Goal: Information Seeking & Learning: Learn about a topic

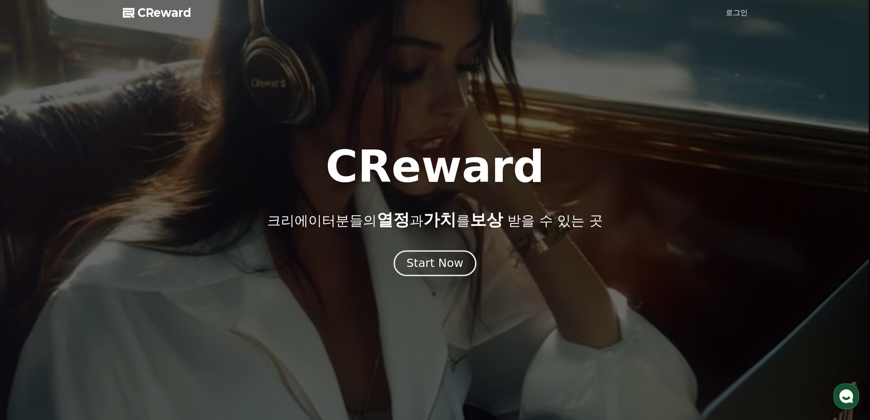
click at [434, 265] on div "Start Now" at bounding box center [434, 263] width 57 height 16
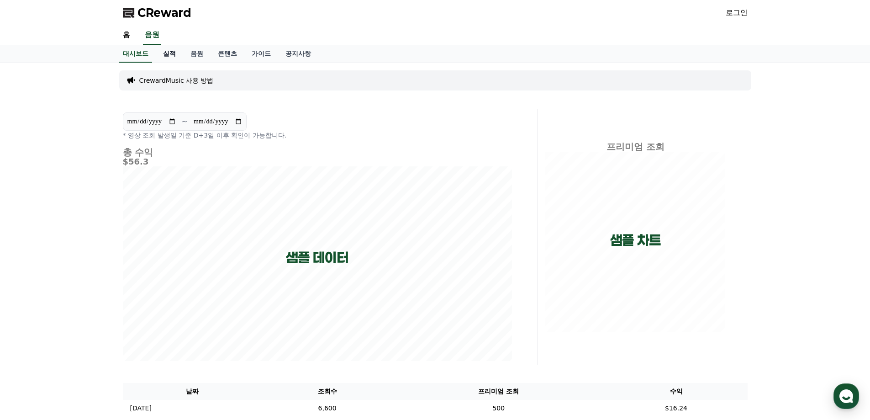
click at [178, 54] on link "실적" at bounding box center [169, 53] width 27 height 17
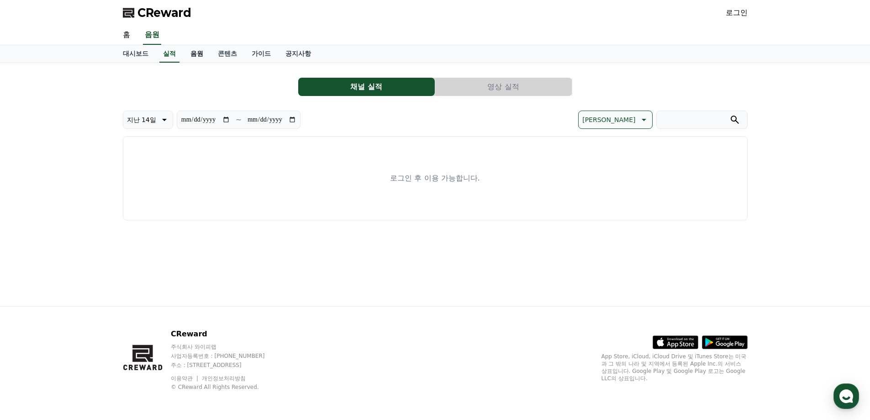
click at [209, 52] on link "음원" at bounding box center [196, 53] width 27 height 17
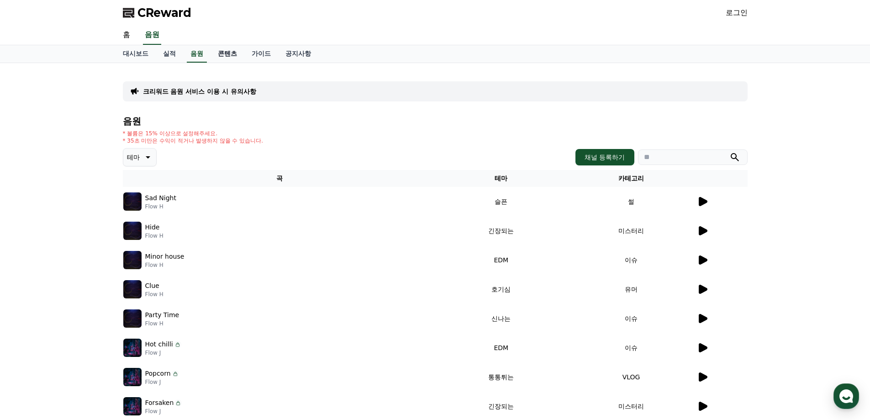
click at [230, 54] on link "콘텐츠" at bounding box center [228, 53] width 34 height 17
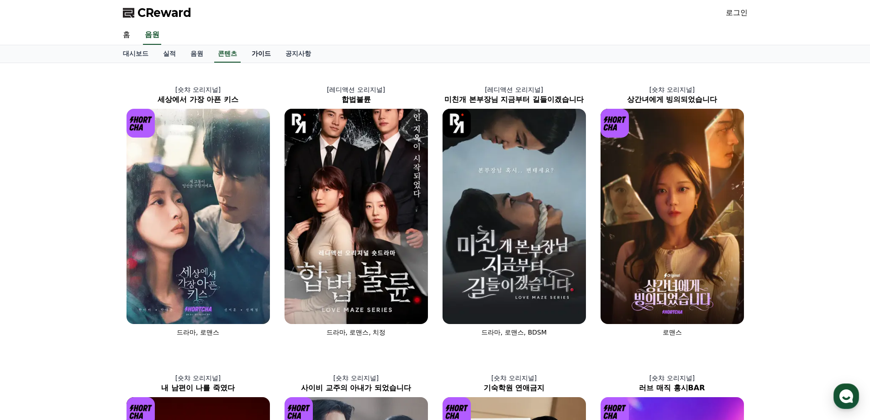
click at [261, 53] on link "가이드" at bounding box center [261, 53] width 34 height 17
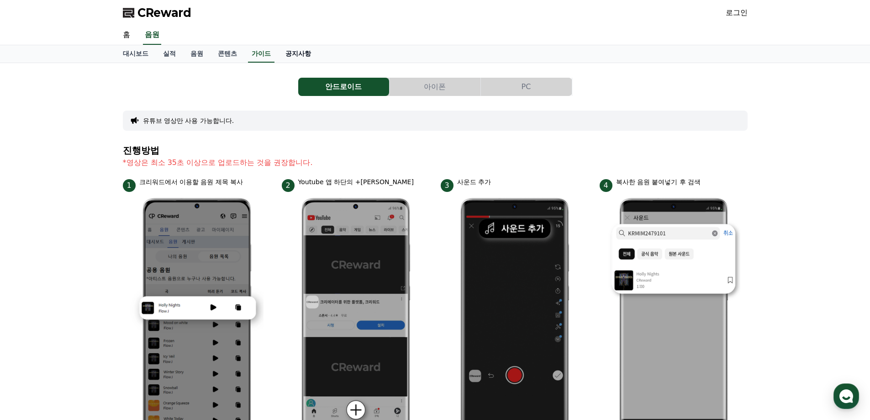
click at [292, 54] on link "공지사항" at bounding box center [298, 53] width 40 height 17
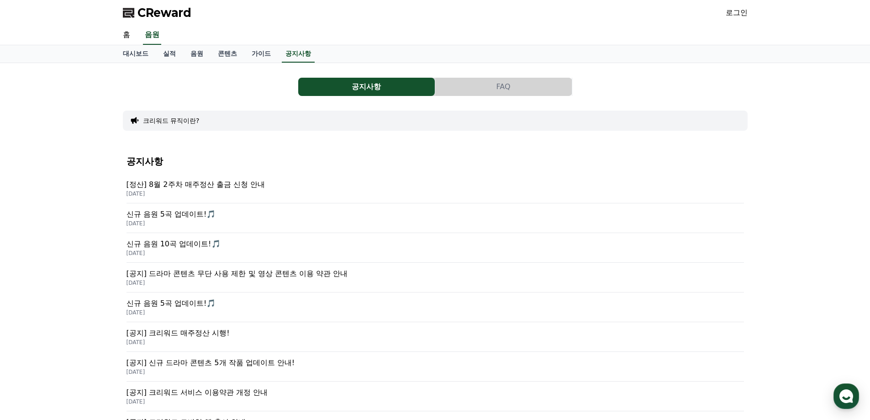
scroll to position [91, 0]
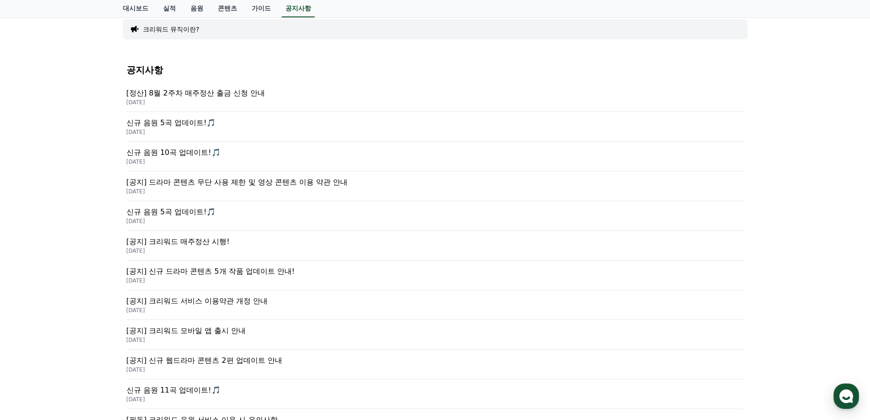
click at [282, 186] on p "[공지] 드라마 콘텐츠 무단 사용 제한 및 영상 콘텐츠 이용 약관 안내" at bounding box center [434, 182] width 617 height 11
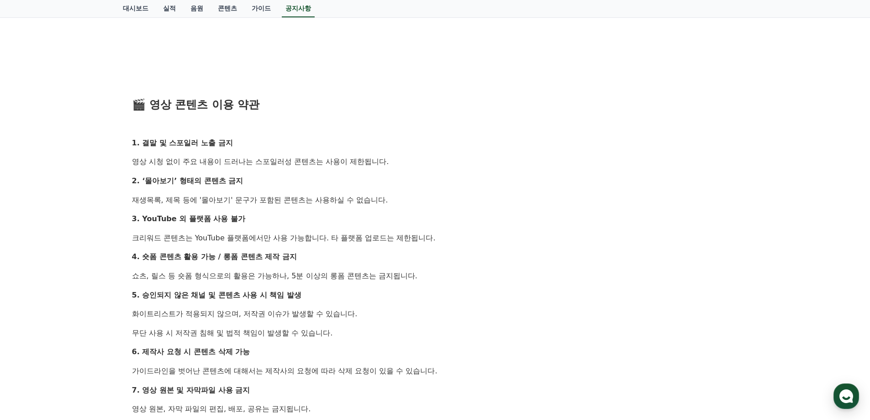
scroll to position [411, 0]
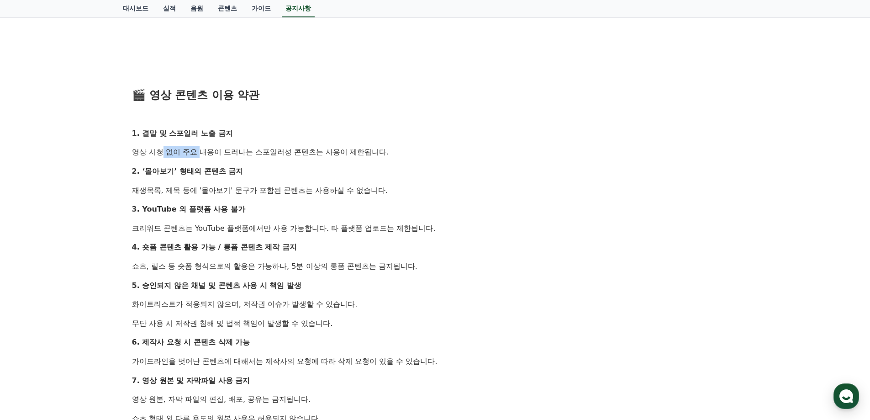
drag, startPoint x: 140, startPoint y: 150, endPoint x: 185, endPoint y: 148, distance: 45.7
click at [181, 146] on div "안녕하세요, 크리워드입니다. 최근 크리워드에서 제공 중인 드라마 콘텐츠가 등록되지 않은 채널 또는 승인되지 않은 방식으로 무단 사용 되는 사례…" at bounding box center [435, 161] width 606 height 791
drag, startPoint x: 197, startPoint y: 152, endPoint x: 359, endPoint y: 157, distance: 162.2
click at [359, 157] on p "영상 시청 없이 주요 내용이 드러나는 스포일러성 콘텐츠는 사용이 제한됩니다." at bounding box center [435, 152] width 606 height 12
drag, startPoint x: 267, startPoint y: 191, endPoint x: 344, endPoint y: 189, distance: 77.2
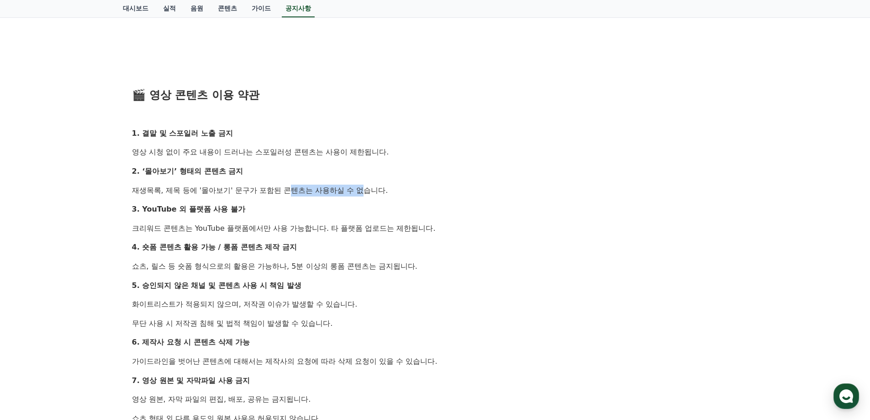
click at [344, 189] on p "재생목록, 제목 등에 '몰아보기' 문구가 포함된 콘텐츠는 사용하실 수 없습니다." at bounding box center [435, 190] width 606 height 12
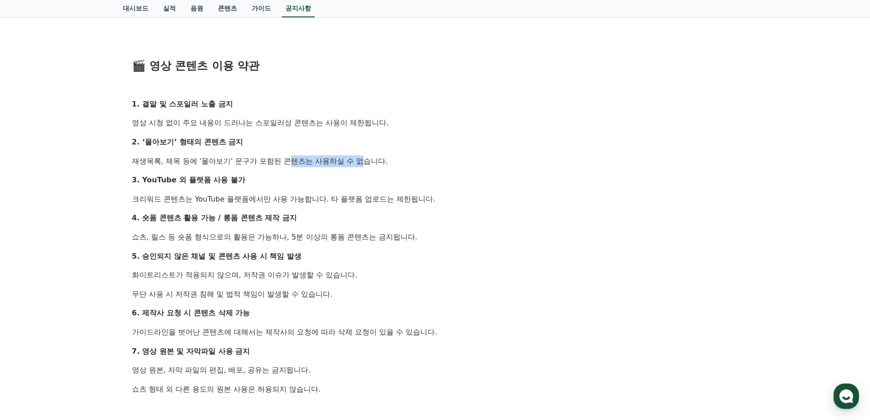
scroll to position [457, 0]
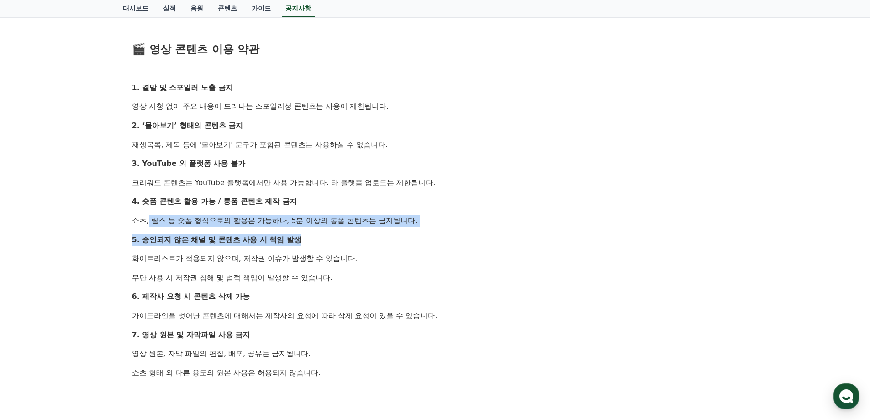
drag, startPoint x: 131, startPoint y: 223, endPoint x: 325, endPoint y: 226, distance: 194.6
click at [325, 226] on div "[공지] 드라마 콘텐츠 무단 사용 제한 및 영상 콘텐츠 이용 약관 안내 작성일: [DATE] 안녕하세요, 크리워드입니다. 최근 크리워드에서 제…" at bounding box center [435, 101] width 610 height 880
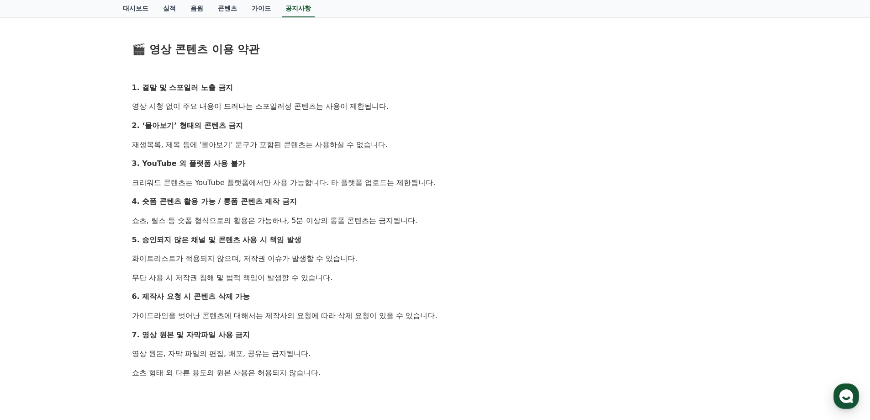
click at [259, 261] on p "화이트리스트가 적용되지 않으며, 저작권 이슈가 발생할 수 있습니다." at bounding box center [435, 259] width 606 height 12
drag, startPoint x: 204, startPoint y: 261, endPoint x: 359, endPoint y: 260, distance: 154.8
click at [359, 260] on p "화이트리스트가 적용되지 않으며, 저작권 이슈가 발생할 수 있습니다." at bounding box center [435, 259] width 606 height 12
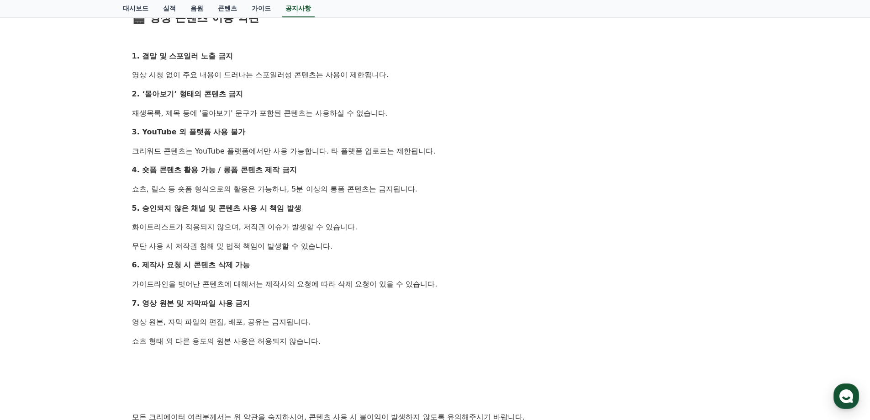
scroll to position [502, 0]
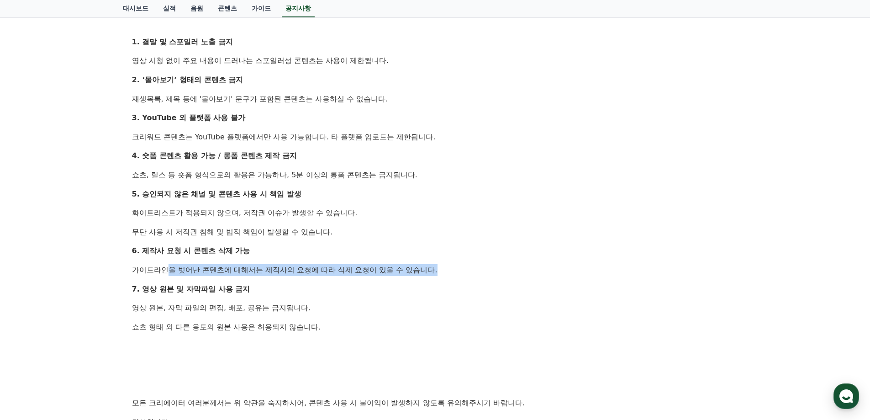
drag, startPoint x: 196, startPoint y: 267, endPoint x: 412, endPoint y: 274, distance: 215.7
click at [417, 274] on p "가이드라인을 벗어난 콘텐츠에 대해서는 제작사의 요청에 따라 삭제 요청이 있을 수 있습니다." at bounding box center [435, 270] width 606 height 12
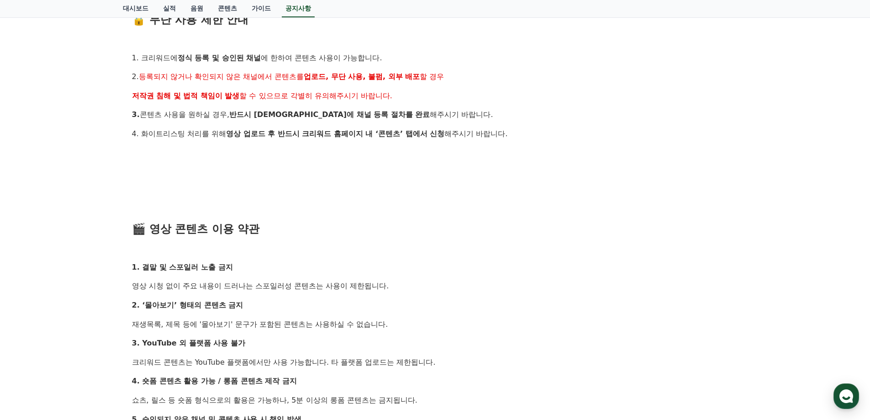
scroll to position [274, 0]
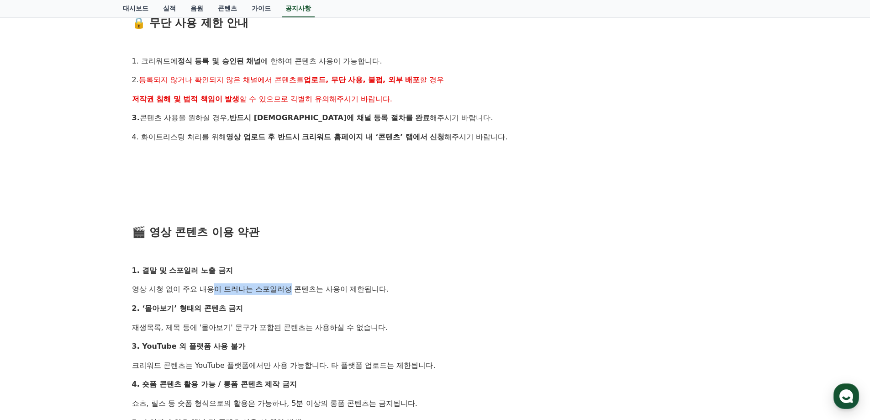
drag, startPoint x: 268, startPoint y: 290, endPoint x: 187, endPoint y: 288, distance: 80.4
click at [187, 288] on p "영상 시청 없이 주요 내용이 드러나는 스포일러성 콘텐츠는 사용이 제한됩니다." at bounding box center [435, 289] width 606 height 12
drag, startPoint x: 290, startPoint y: 288, endPoint x: 341, endPoint y: 292, distance: 50.4
click at [341, 292] on p "영상 시청 없이 주요 내용이 드러나는 스포일러성 콘텐츠는 사용이 제한됩니다." at bounding box center [435, 289] width 606 height 12
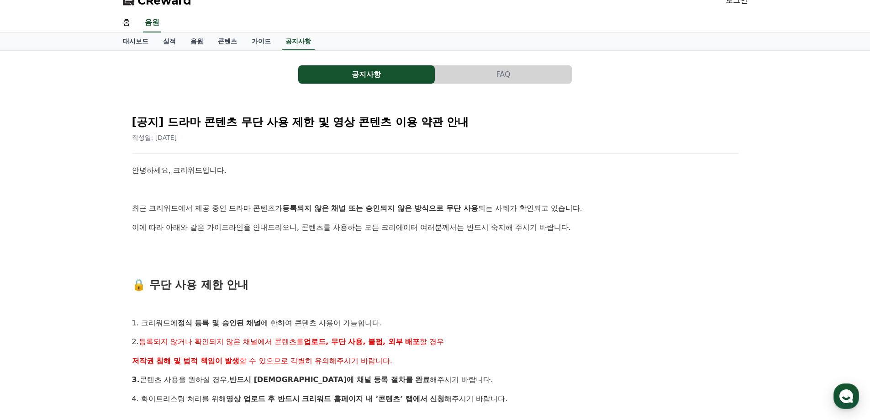
scroll to position [0, 0]
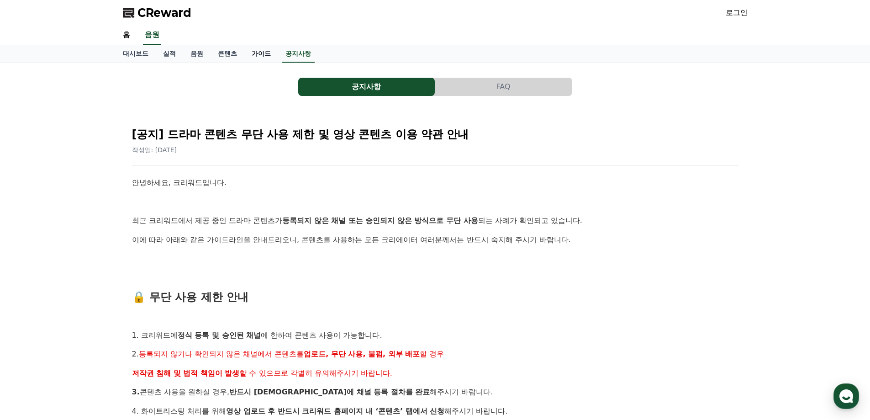
click at [250, 55] on link "가이드" at bounding box center [261, 53] width 34 height 17
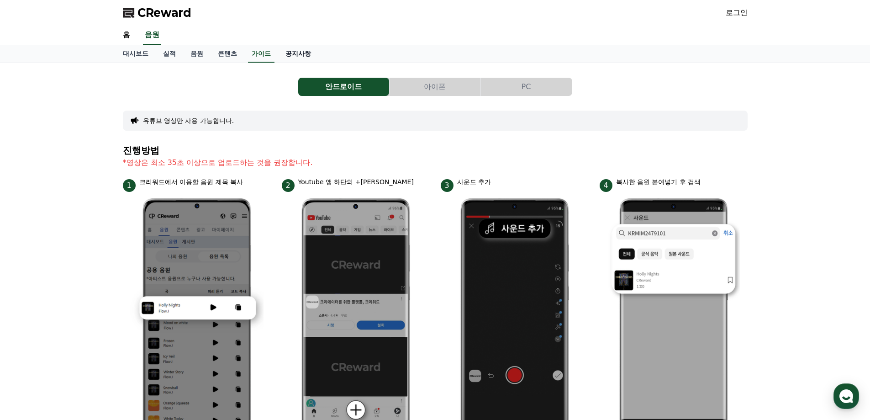
click at [311, 58] on link "공지사항" at bounding box center [298, 53] width 40 height 17
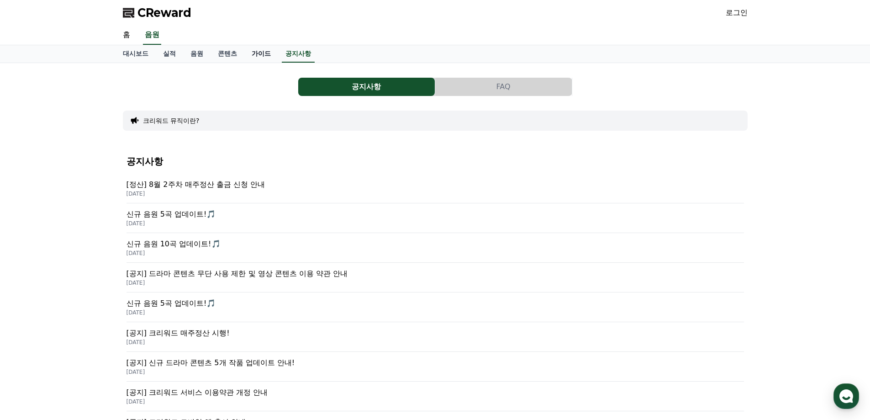
click at [251, 48] on link "가이드" at bounding box center [261, 53] width 34 height 17
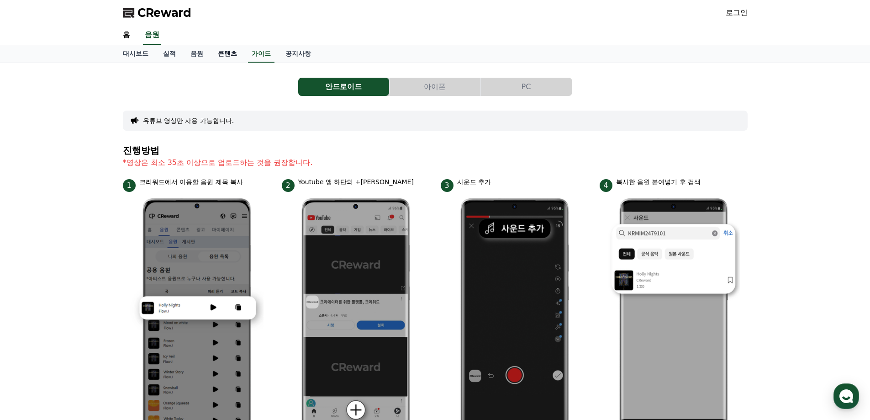
click at [232, 47] on link "콘텐츠" at bounding box center [228, 53] width 34 height 17
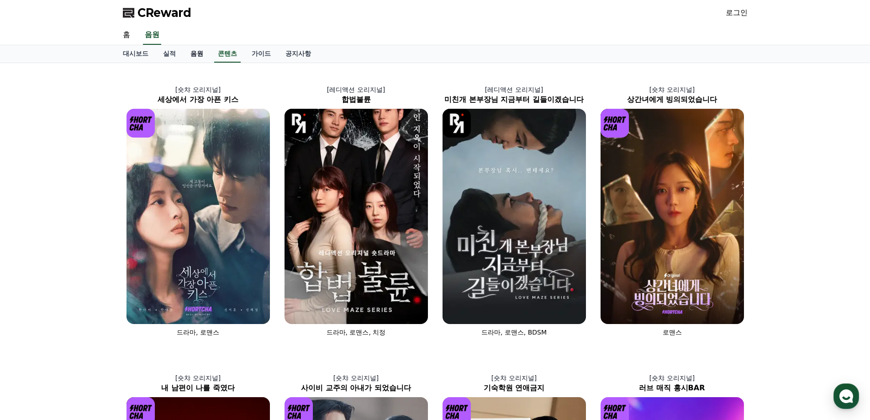
click at [193, 52] on link "음원" at bounding box center [196, 53] width 27 height 17
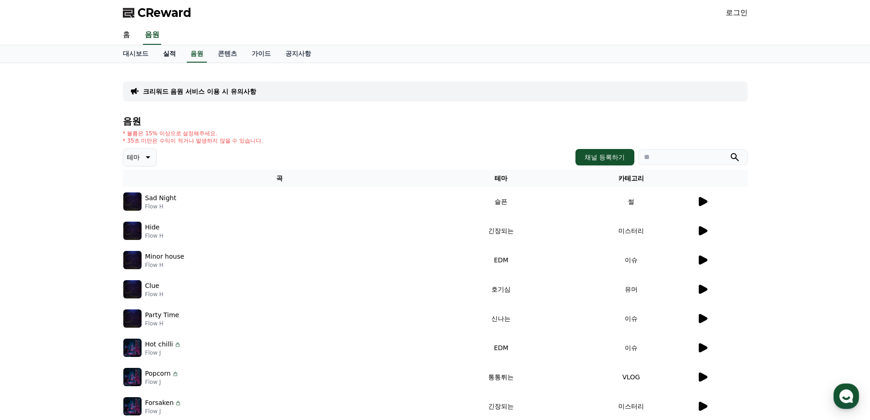
click at [176, 53] on link "실적" at bounding box center [169, 53] width 27 height 17
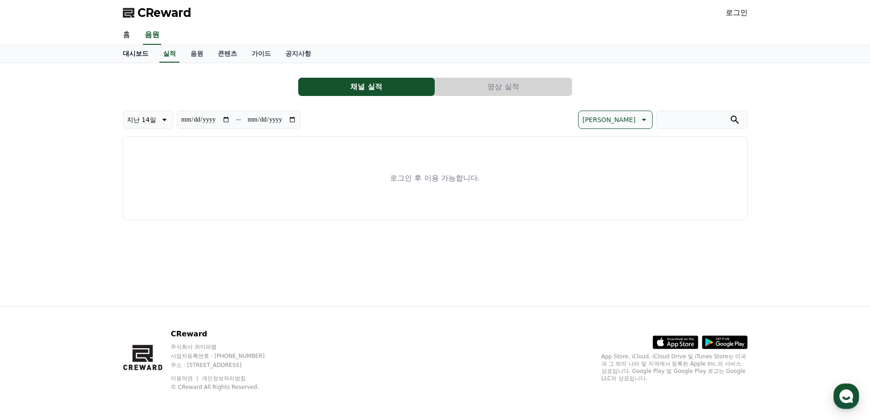
click at [133, 53] on link "대시보드" at bounding box center [136, 53] width 40 height 17
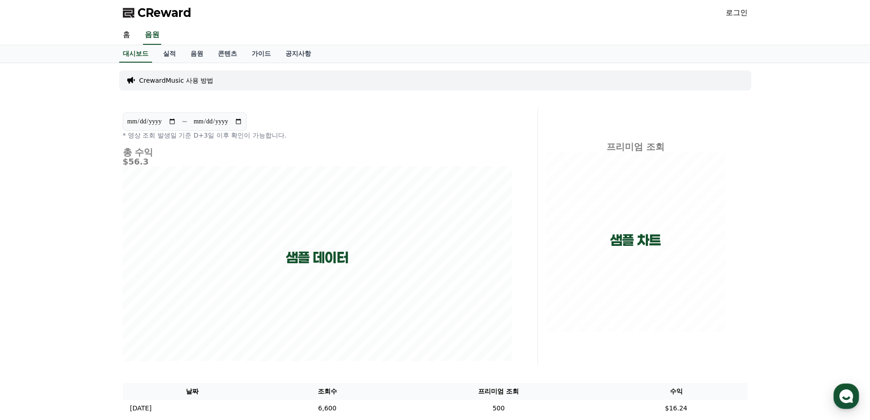
drag, startPoint x: 201, startPoint y: 53, endPoint x: 207, endPoint y: 55, distance: 6.6
click at [202, 53] on link "음원" at bounding box center [196, 53] width 27 height 17
click at [230, 54] on link "콘텐츠" at bounding box center [228, 53] width 34 height 17
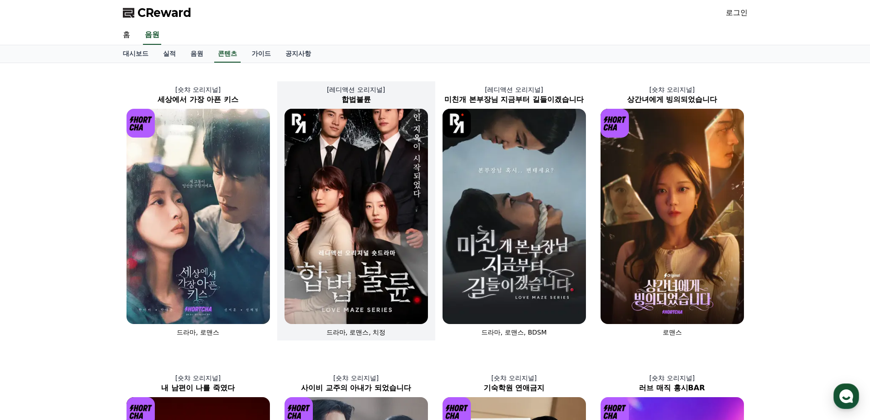
click at [385, 160] on img at bounding box center [355, 216] width 143 height 215
